Goal: Transaction & Acquisition: Book appointment/travel/reservation

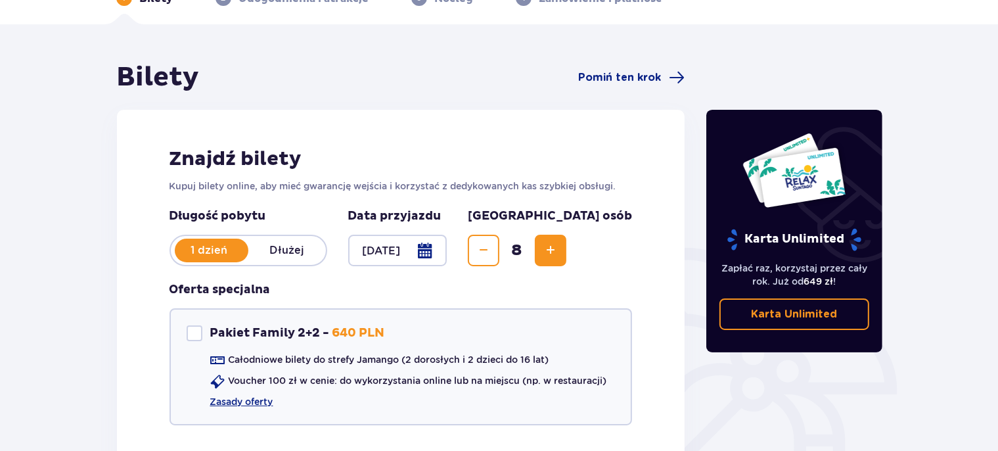
scroll to position [18, 0]
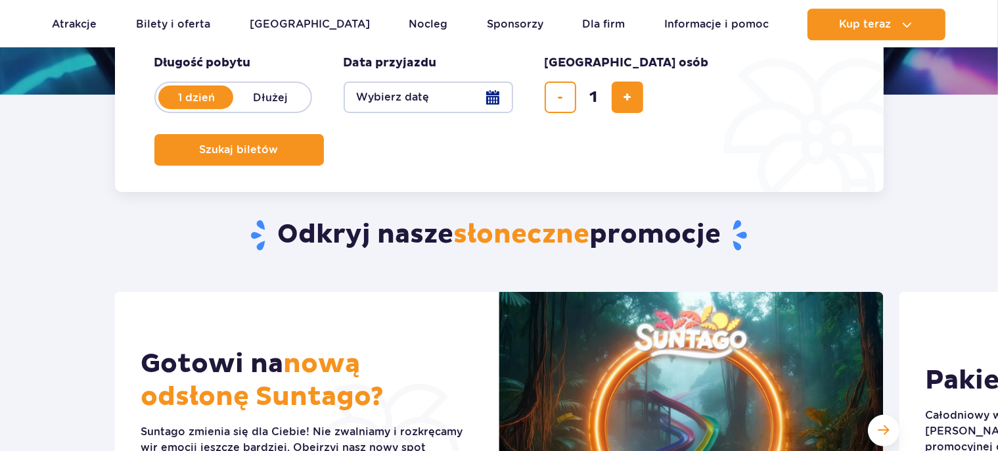
scroll to position [69, 0]
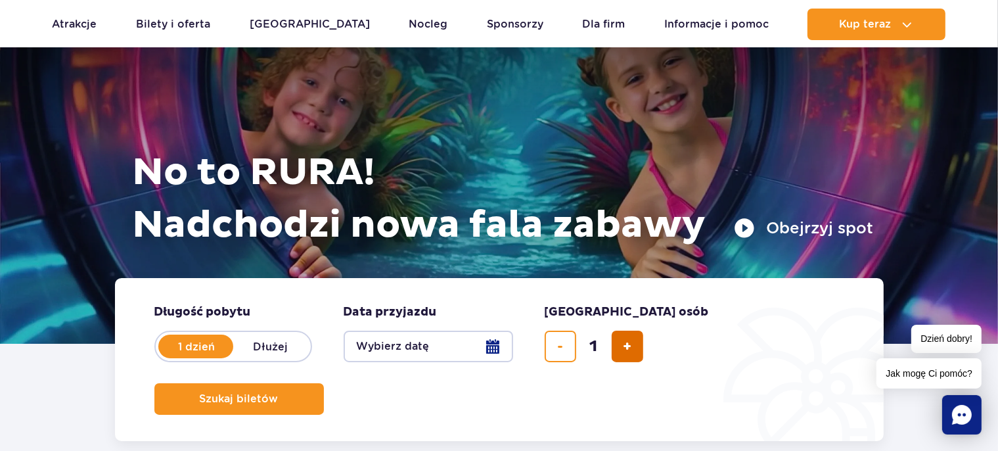
click at [631, 346] on span "dodaj bilet" at bounding box center [627, 346] width 9 height 0
type input "2"
click at [482, 354] on button "Wybierz datę" at bounding box center [428, 346] width 169 height 32
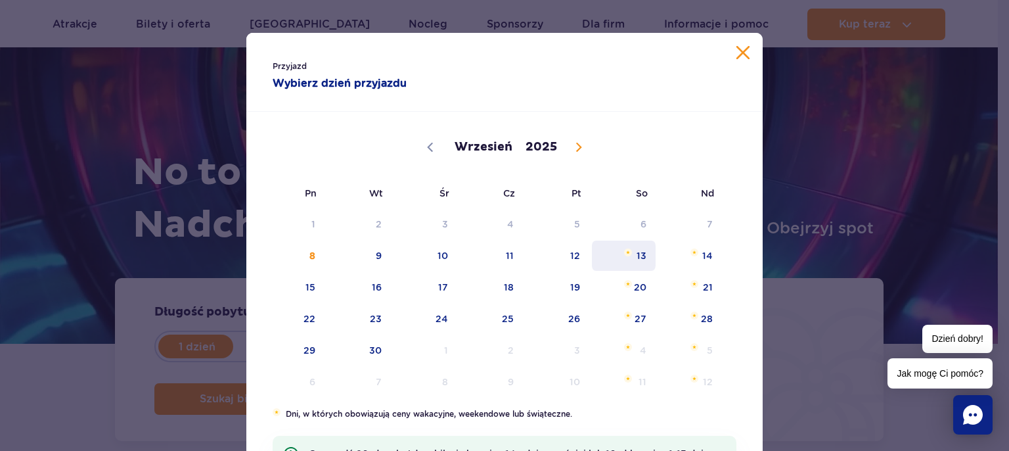
click at [632, 259] on span "13" at bounding box center [624, 255] width 66 height 30
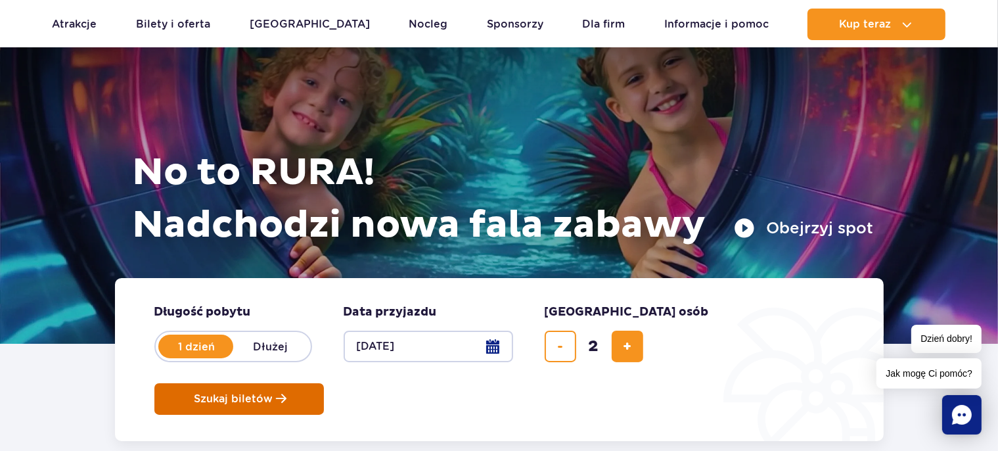
click at [273, 393] on span "Szukaj biletów" at bounding box center [233, 399] width 79 height 12
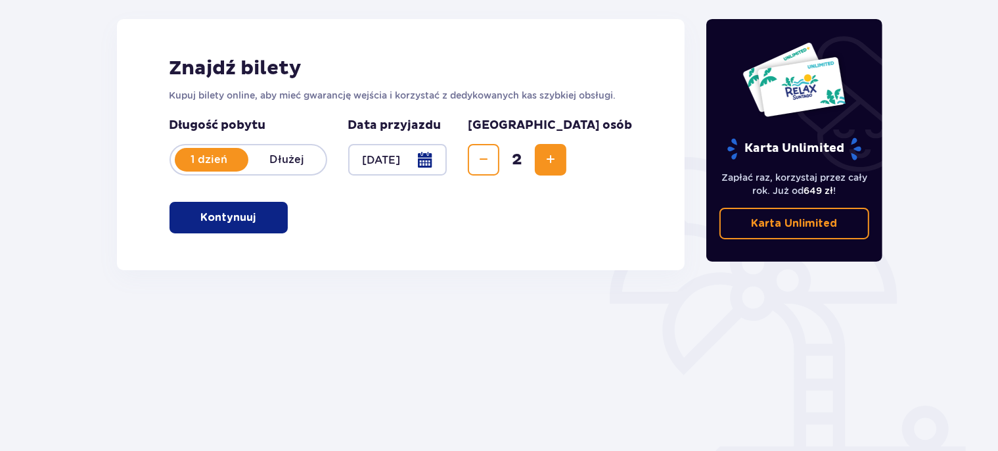
scroll to position [139, 0]
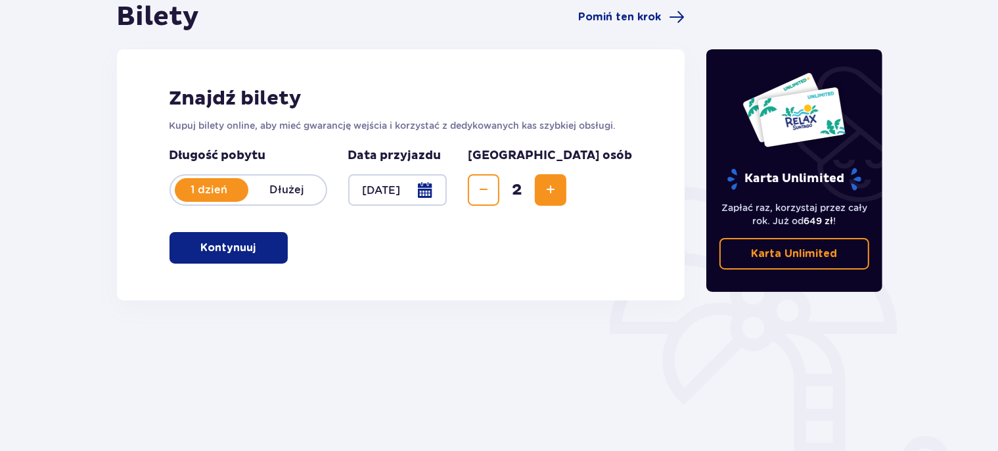
click at [246, 259] on button "Kontynuuj" at bounding box center [228, 248] width 118 height 32
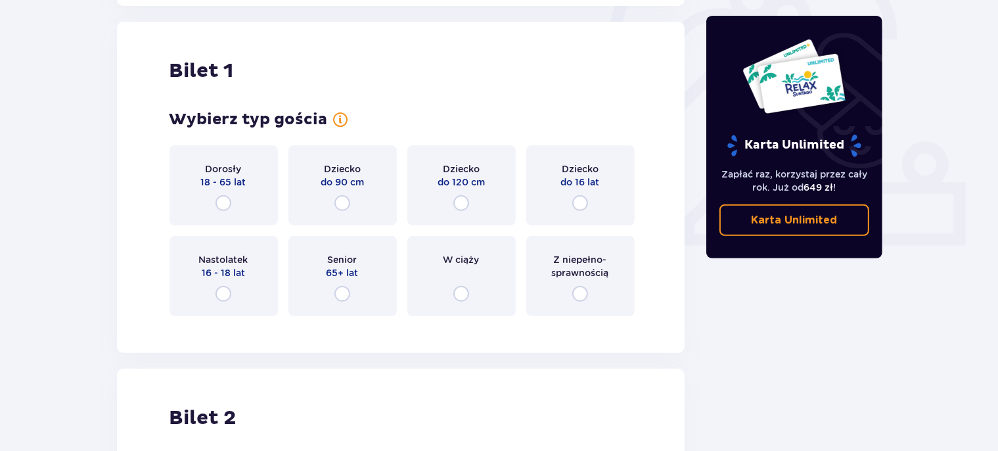
scroll to position [439, 0]
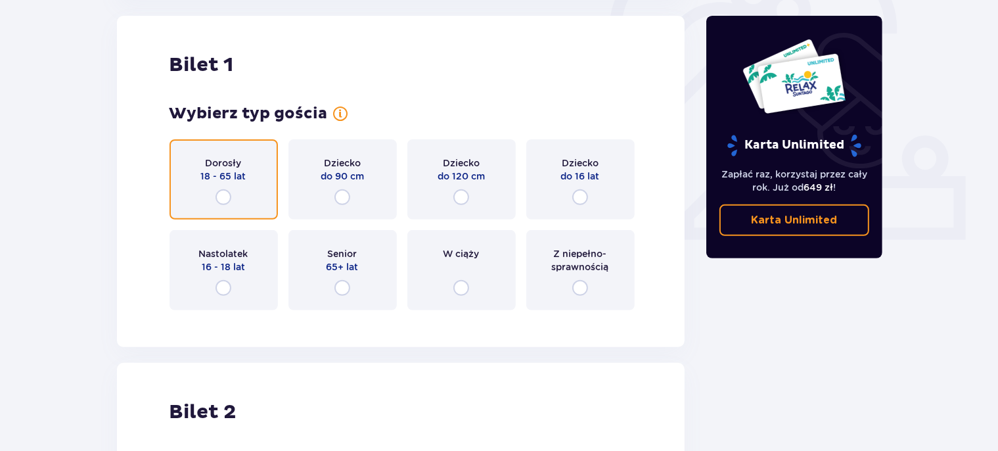
click at [222, 199] on input "radio" at bounding box center [223, 197] width 16 height 16
radio input "true"
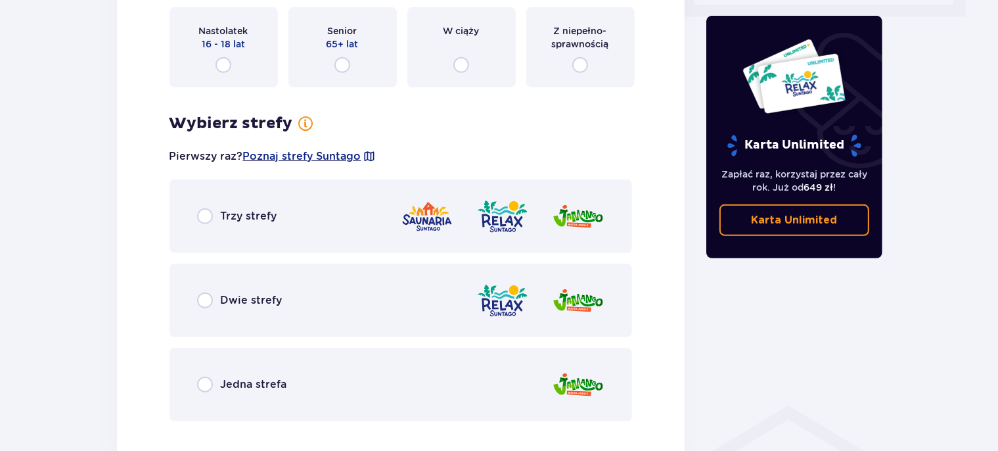
scroll to position [690, 0]
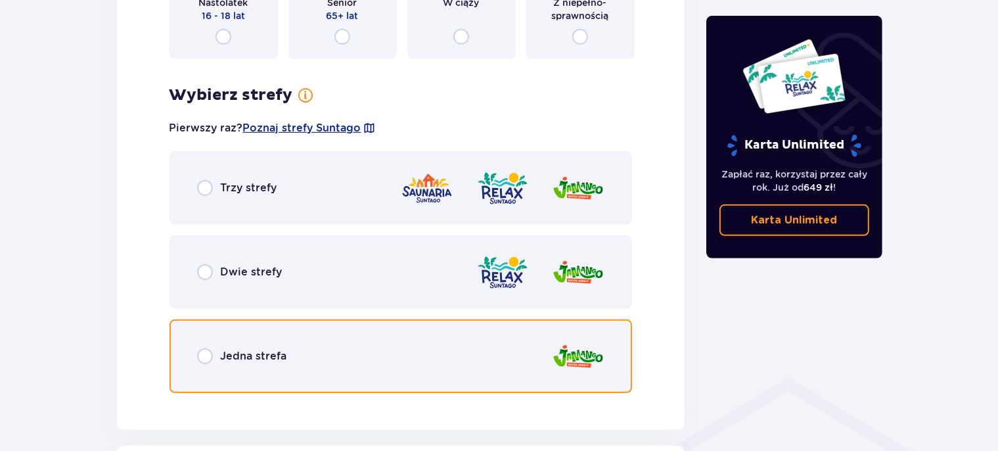
click at [207, 357] on input "radio" at bounding box center [205, 356] width 16 height 16
radio input "true"
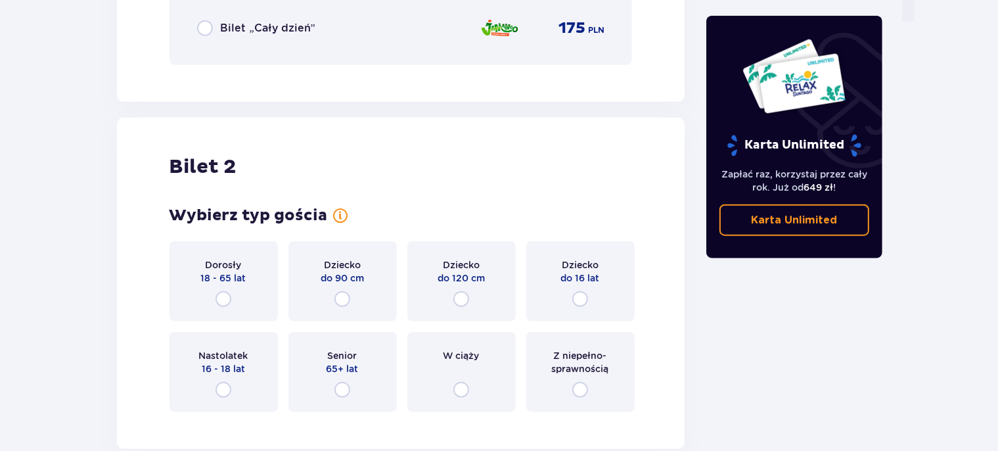
scroll to position [1440, 0]
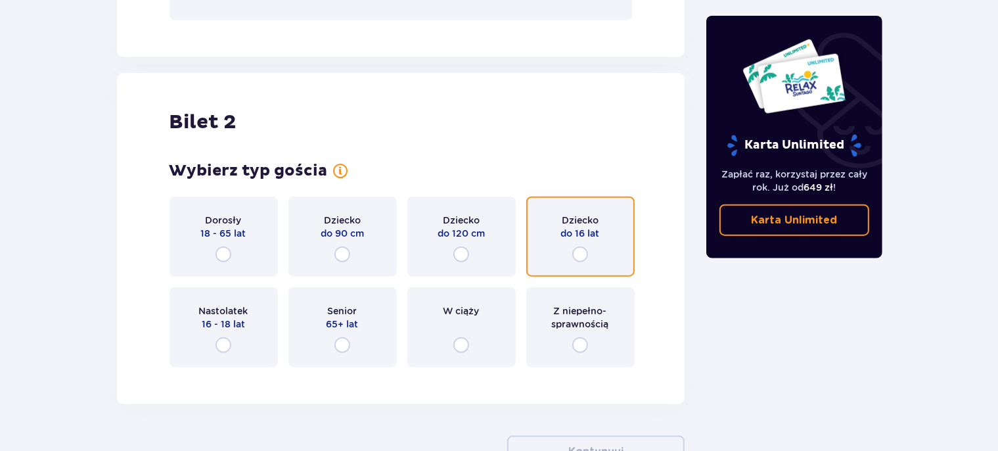
click at [580, 254] on input "radio" at bounding box center [580, 254] width 16 height 16
radio input "true"
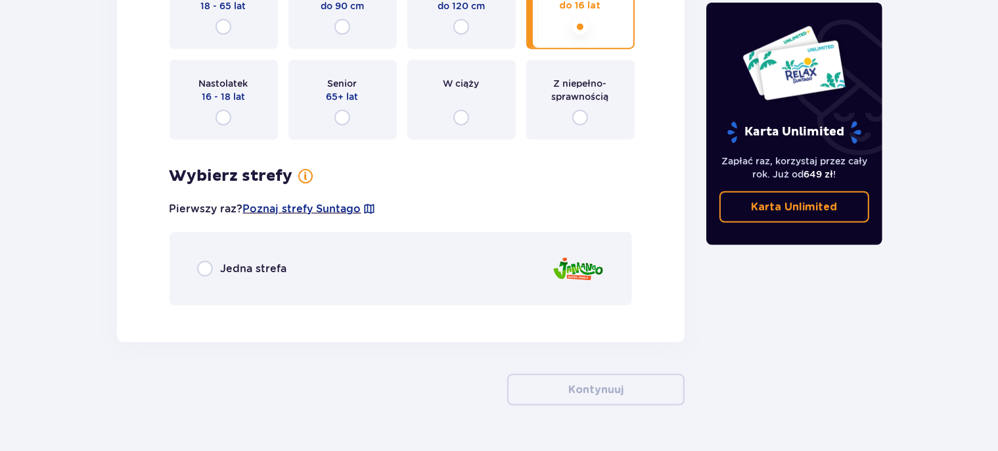
scroll to position [1700, 0]
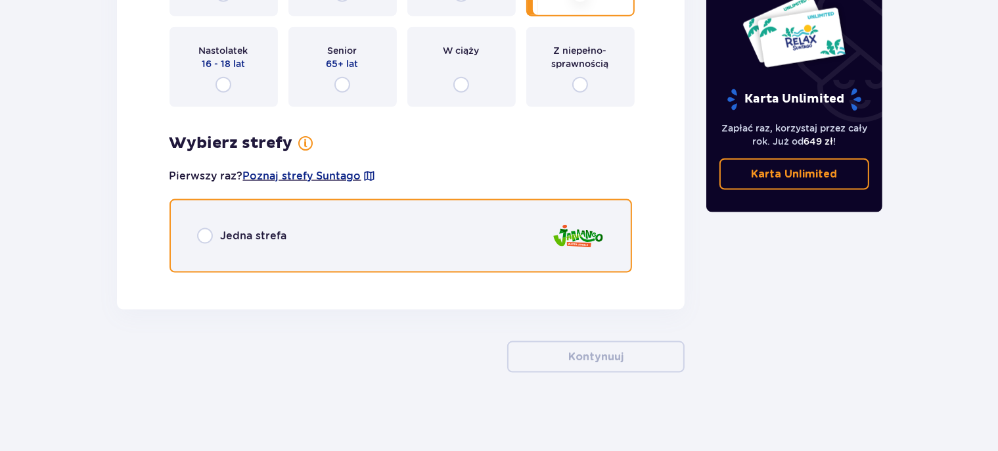
click at [204, 242] on input "radio" at bounding box center [205, 236] width 16 height 16
radio input "true"
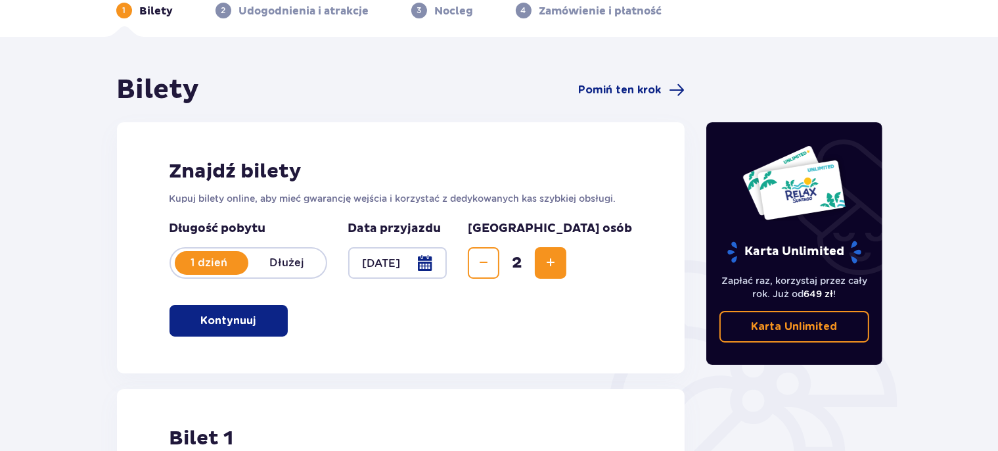
scroll to position [0, 0]
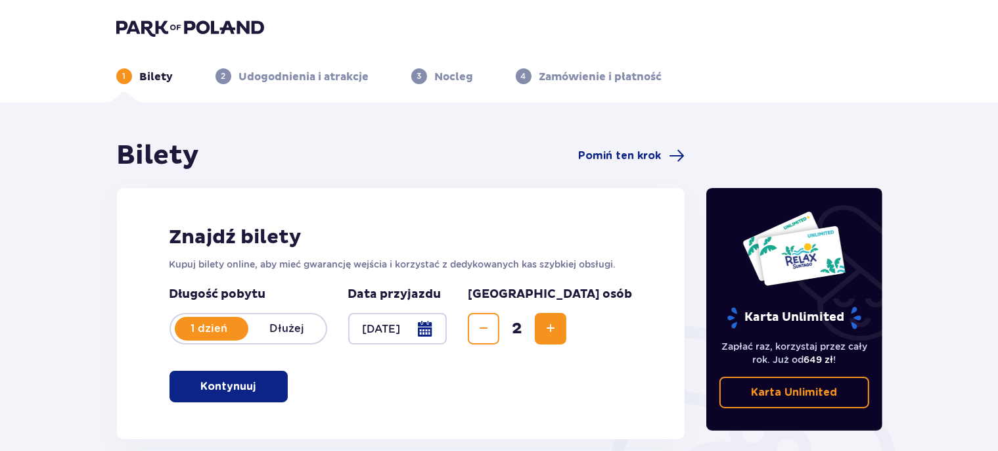
click at [332, 82] on p "Udogodnienia i atrakcje" at bounding box center [304, 77] width 130 height 14
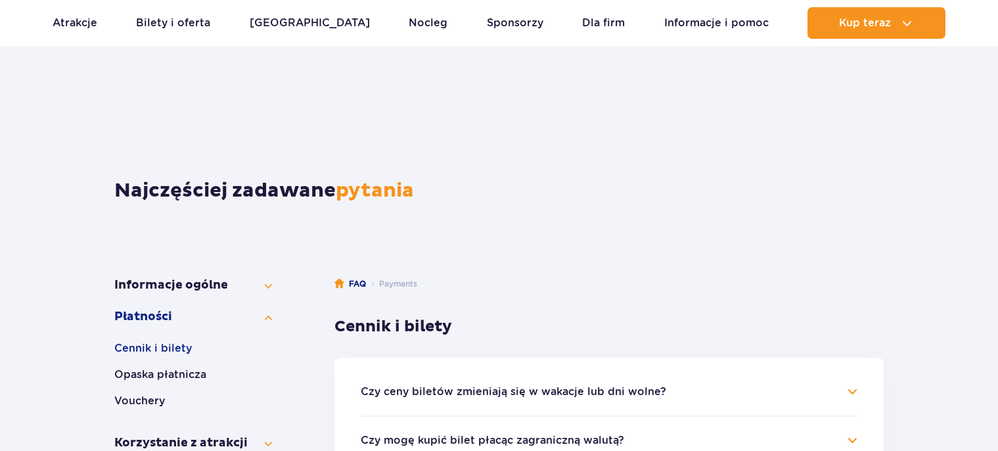
scroll to position [208, 0]
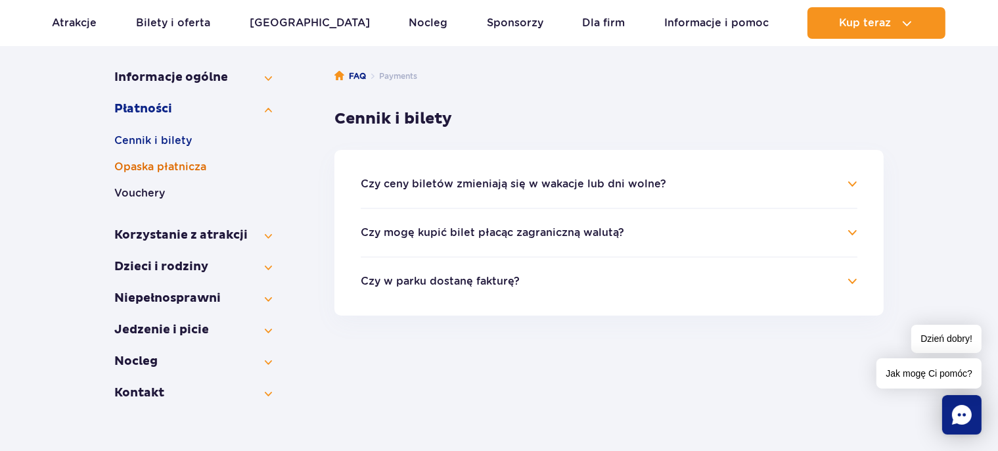
click at [146, 169] on button "Opaska płatnicza" at bounding box center [193, 167] width 158 height 16
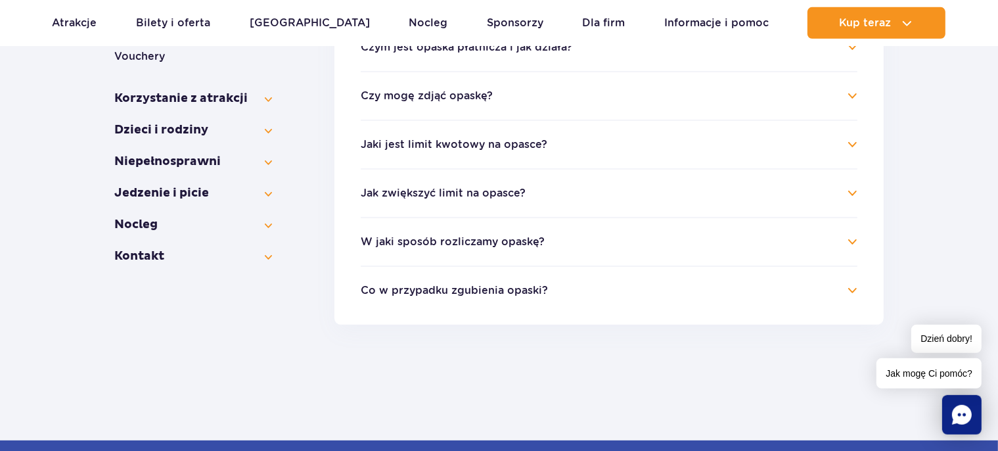
scroll to position [347, 0]
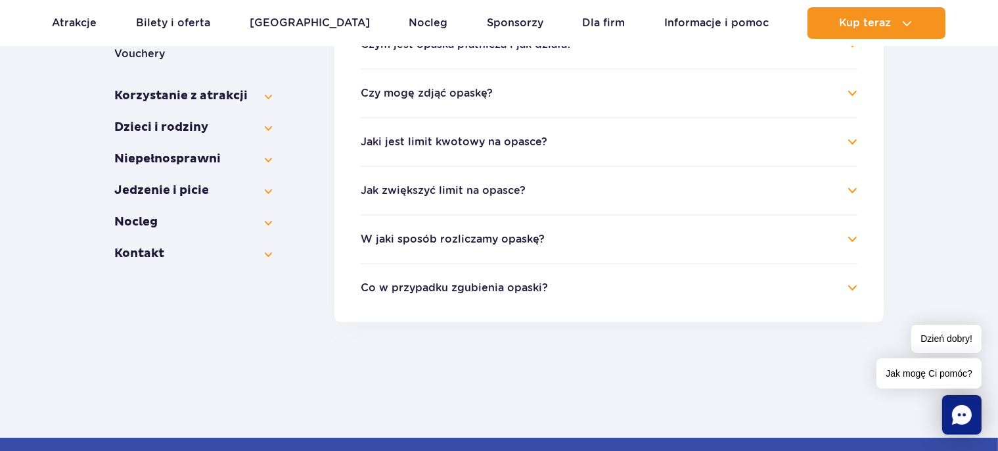
click at [435, 93] on button "Czy mogę zdjąć opaskę?" at bounding box center [427, 93] width 132 height 12
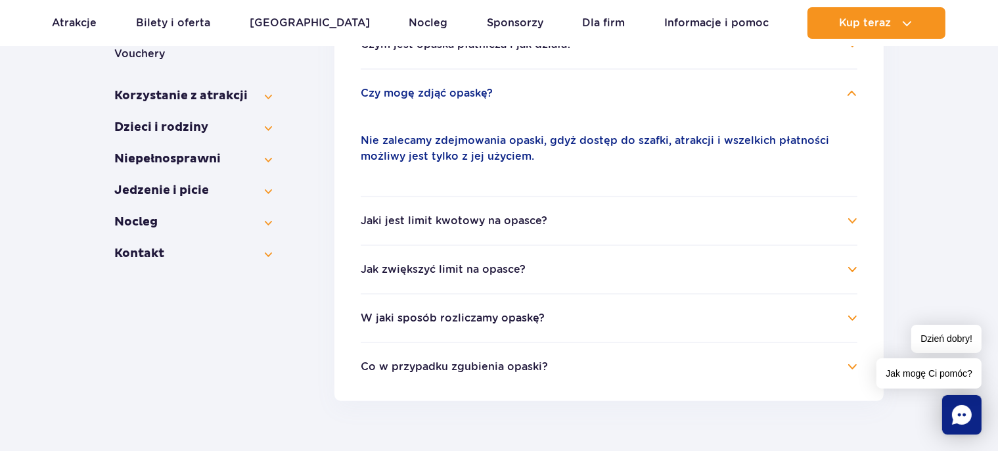
drag, startPoint x: 430, startPoint y: 365, endPoint x: 426, endPoint y: 356, distance: 10.3
click at [430, 365] on button "Co w przypadku zgubienia opaski?" at bounding box center [454, 367] width 187 height 12
